Goal: Task Accomplishment & Management: Complete application form

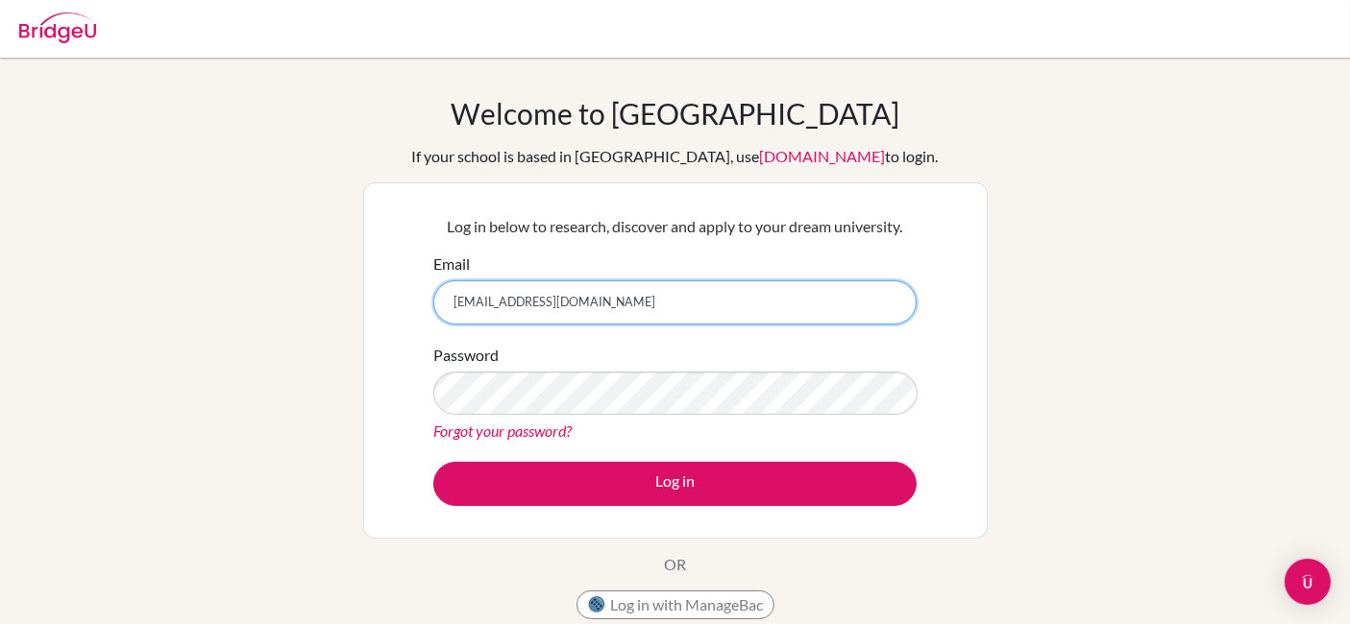
drag, startPoint x: 610, startPoint y: 311, endPoint x: 586, endPoint y: 303, distance: 25.5
click at [609, 311] on input "[EMAIL_ADDRESS][DOMAIN_NAME]" at bounding box center [674, 303] width 483 height 44
click at [585, 302] on input "[EMAIL_ADDRESS][DOMAIN_NAME]" at bounding box center [674, 303] width 483 height 44
click at [584, 304] on input "[EMAIL_ADDRESS][DOMAIN_NAME]" at bounding box center [674, 303] width 483 height 44
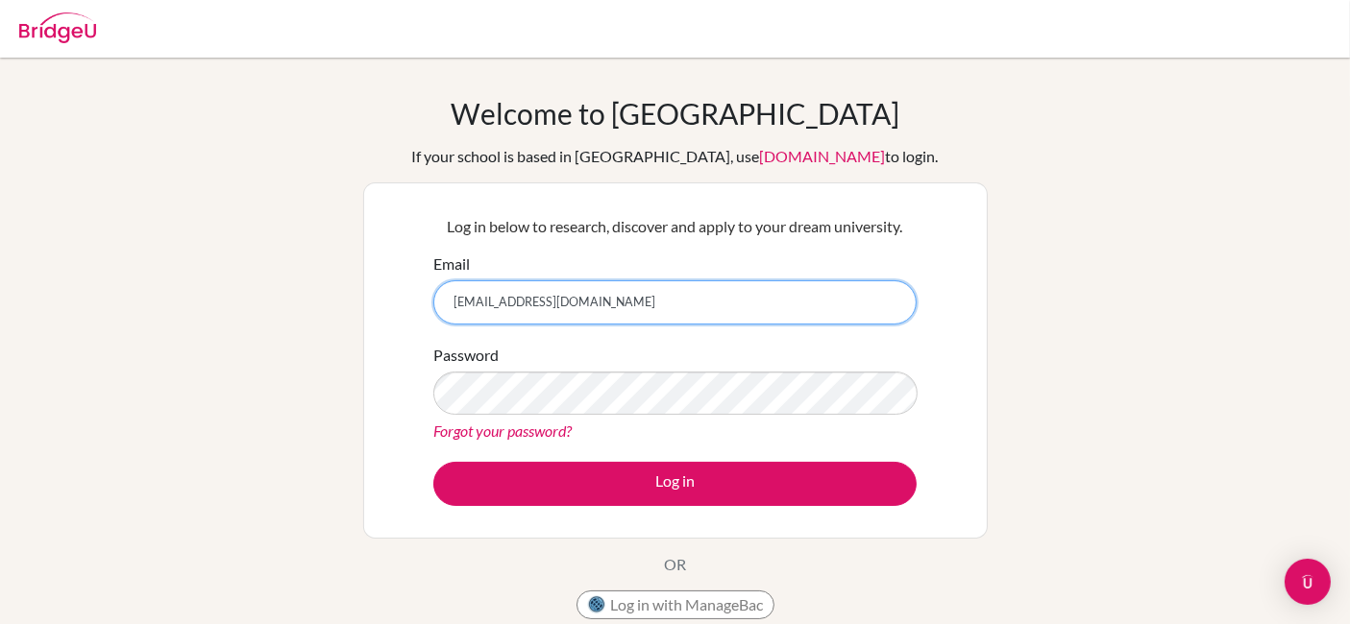
click at [584, 304] on input "[EMAIL_ADDRESS][DOMAIN_NAME]" at bounding box center [674, 303] width 483 height 44
click at [583, 304] on input "[EMAIL_ADDRESS][DOMAIN_NAME]" at bounding box center [674, 303] width 483 height 44
click at [537, 298] on input "[EMAIL_ADDRESS][DOMAIN_NAME]" at bounding box center [674, 303] width 483 height 44
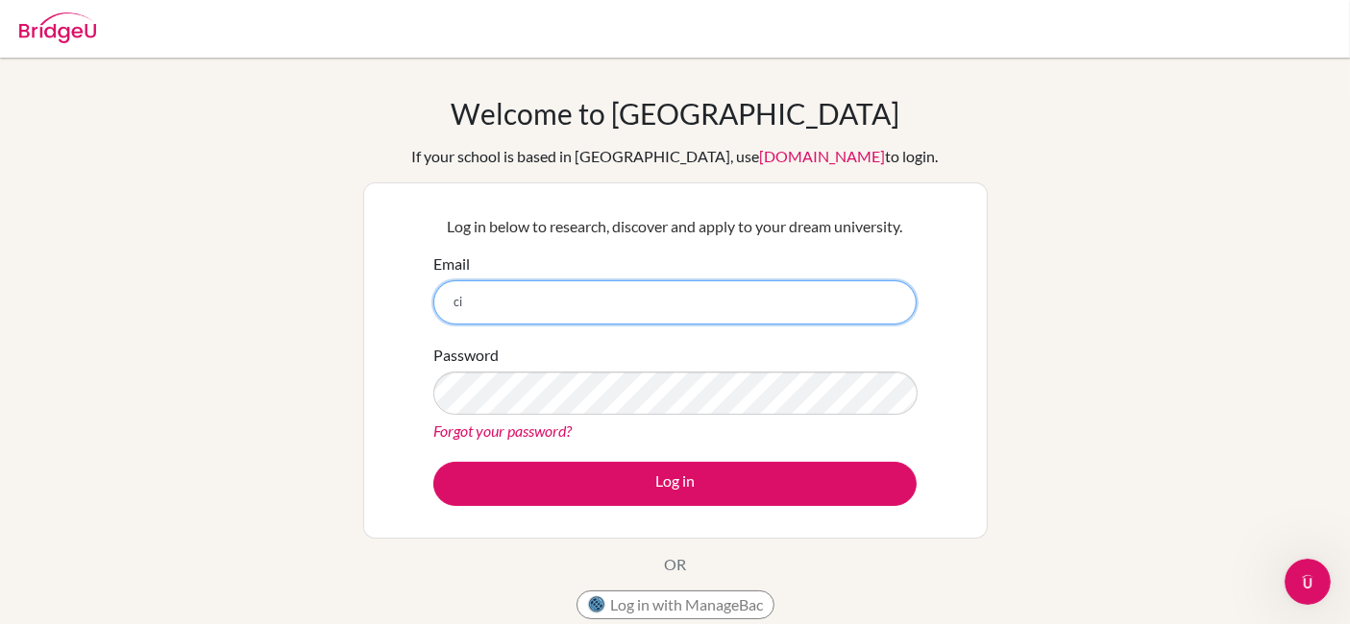
type input "[EMAIL_ADDRESS][DOMAIN_NAME]"
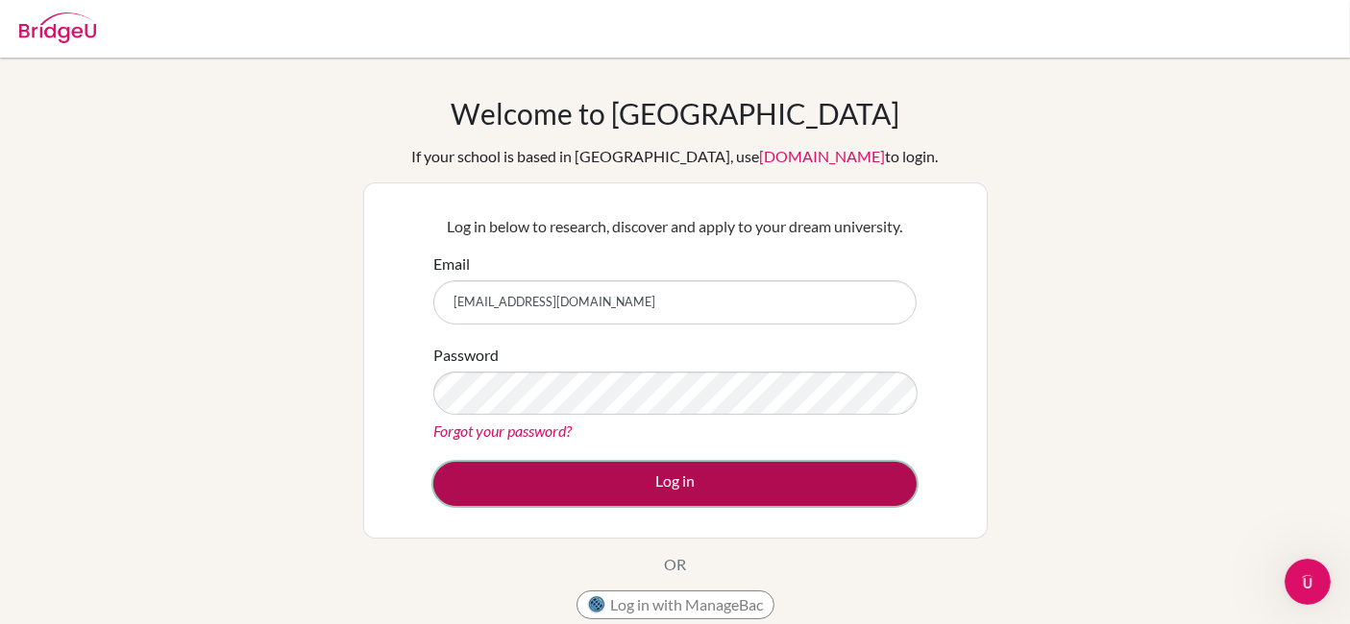
click at [617, 478] on button "Log in" at bounding box center [674, 484] width 483 height 44
